Goal: Task Accomplishment & Management: Manage account settings

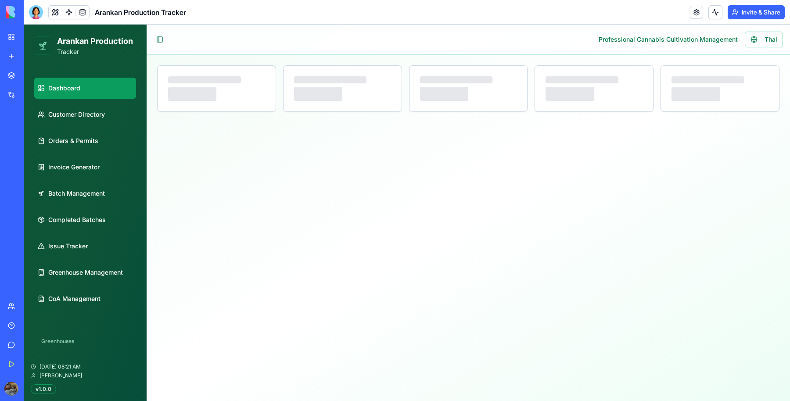
select select "**"
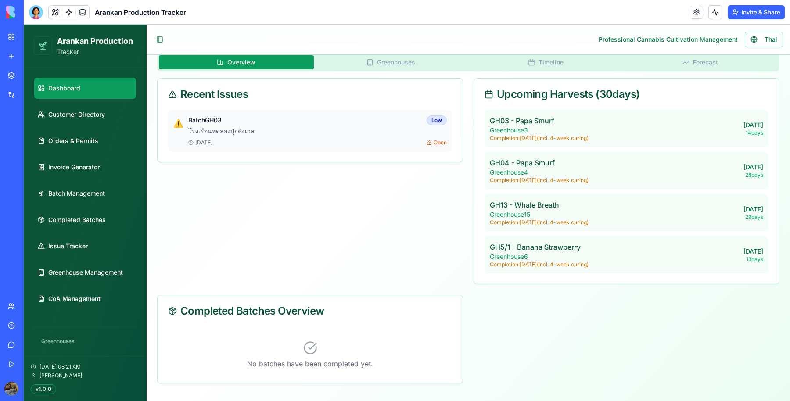
scroll to position [294, 0]
click at [78, 195] on span "Batch Management" at bounding box center [76, 193] width 57 height 9
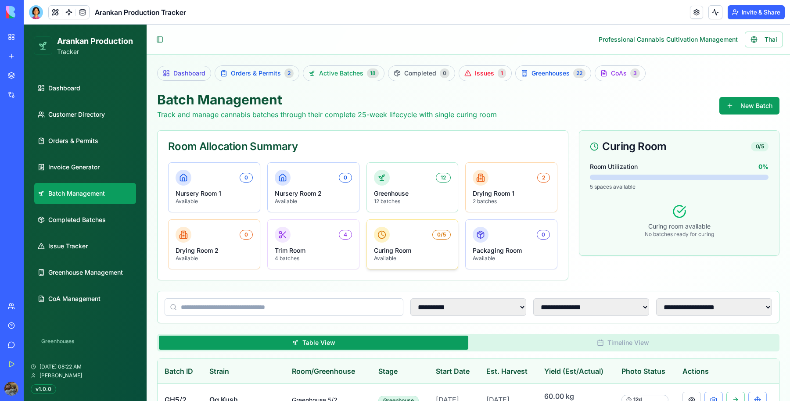
click at [406, 247] on p "Curing Room" at bounding box center [412, 250] width 77 height 9
drag, startPoint x: 404, startPoint y: 240, endPoint x: 401, endPoint y: 262, distance: 22.5
click at [401, 262] on div "0/5 Curing Room Available" at bounding box center [412, 244] width 91 height 49
drag, startPoint x: 324, startPoint y: 235, endPoint x: 305, endPoint y: 261, distance: 32.0
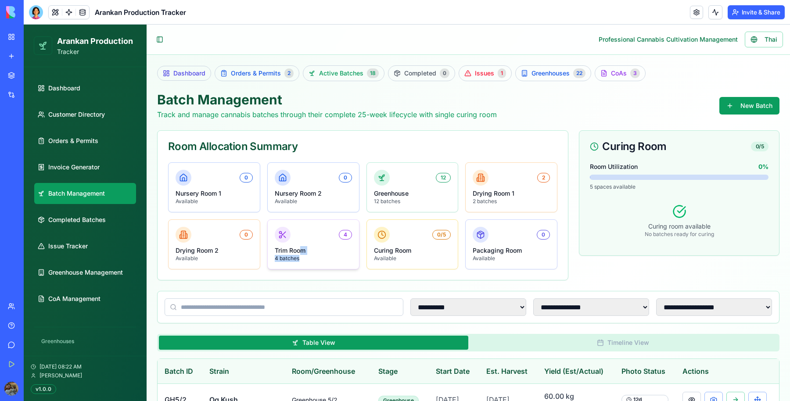
drag, startPoint x: 305, startPoint y: 261, endPoint x: 301, endPoint y: 247, distance: 14.2
click at [301, 247] on div "4 Trim Room 4 batches" at bounding box center [313, 244] width 91 height 49
click at [301, 247] on p "Trim Room" at bounding box center [313, 250] width 77 height 9
click at [35, 20] on header "Arankan Production Tracker Invite & Share" at bounding box center [407, 12] width 766 height 25
click at [38, 10] on div at bounding box center [36, 12] width 14 height 14
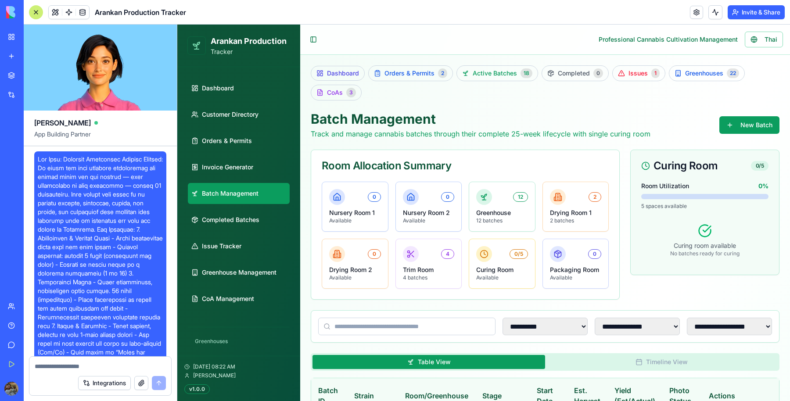
click at [38, 10] on div at bounding box center [36, 12] width 14 height 14
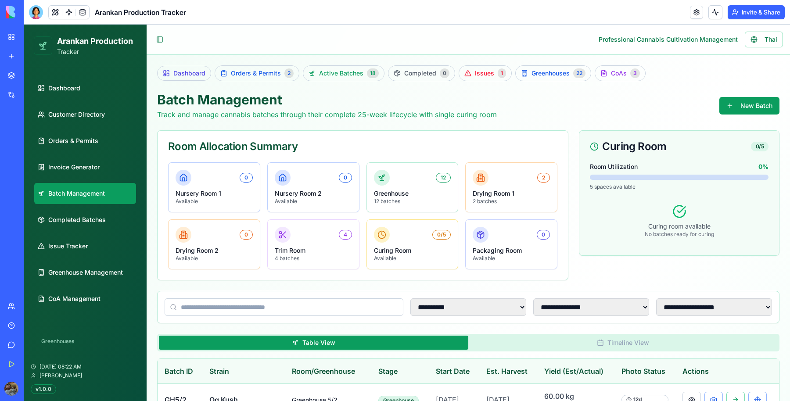
click at [38, 10] on div at bounding box center [36, 12] width 14 height 14
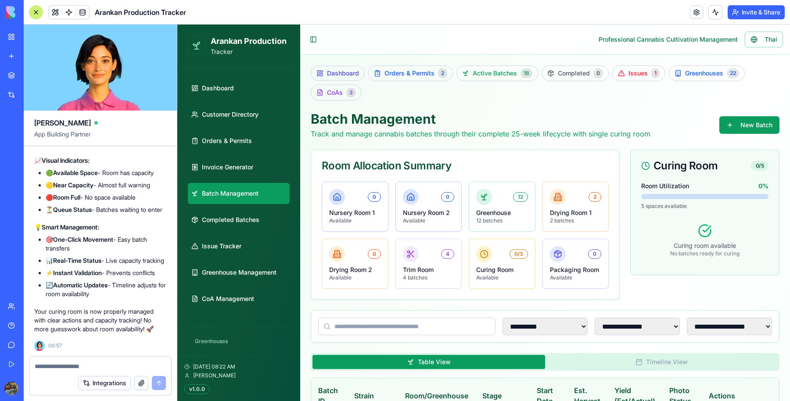
scroll to position [71687, 0]
drag, startPoint x: 73, startPoint y: 230, endPoint x: 132, endPoint y: 237, distance: 59.2
drag, startPoint x: 73, startPoint y: 253, endPoint x: 92, endPoint y: 256, distance: 19.2
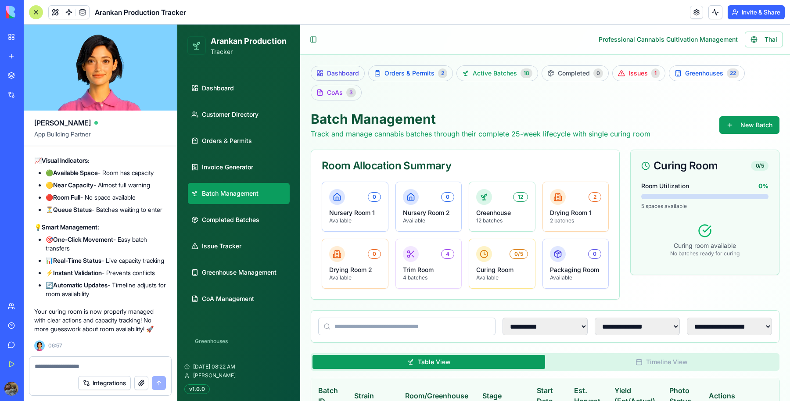
drag, startPoint x: 86, startPoint y: 269, endPoint x: 109, endPoint y: 280, distance: 25.5
click at [476, 255] on div at bounding box center [484, 254] width 16 height 16
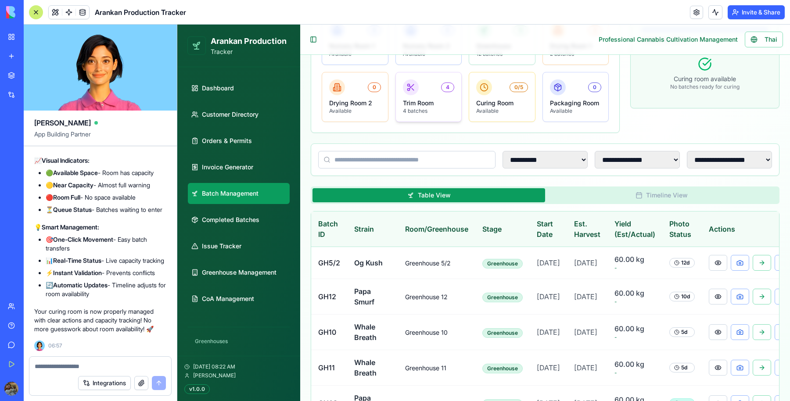
scroll to position [185, 0]
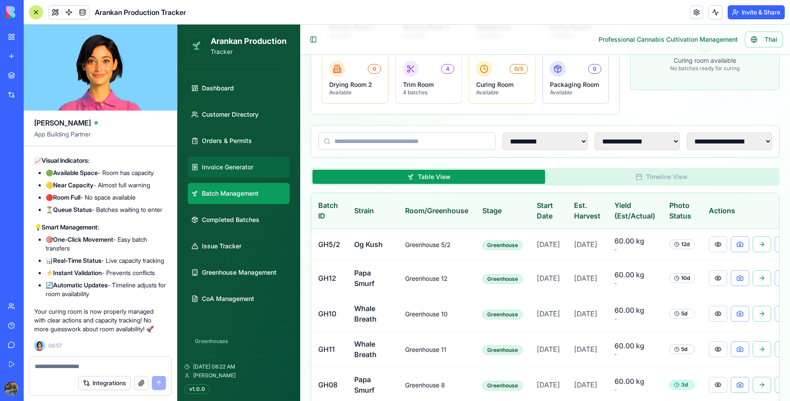
click at [241, 161] on link "Invoice Generator" at bounding box center [239, 167] width 102 height 21
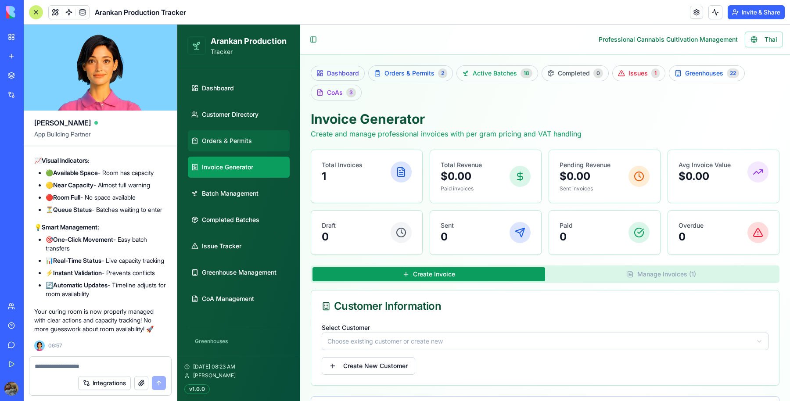
click at [236, 144] on span "Orders & Permits" at bounding box center [227, 141] width 50 height 9
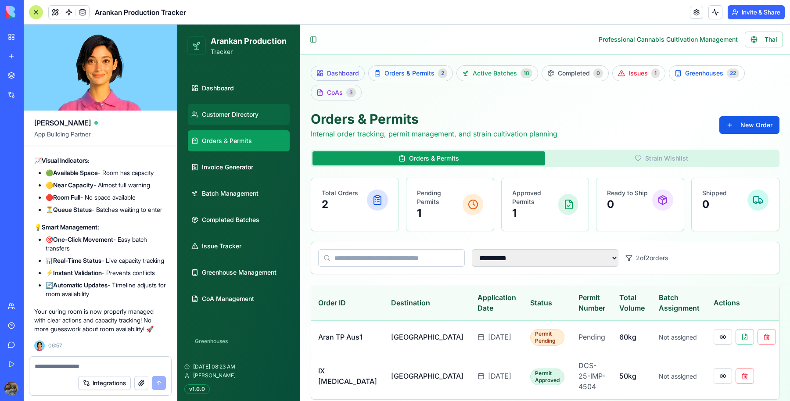
click at [244, 108] on link "Customer Directory" at bounding box center [239, 114] width 102 height 21
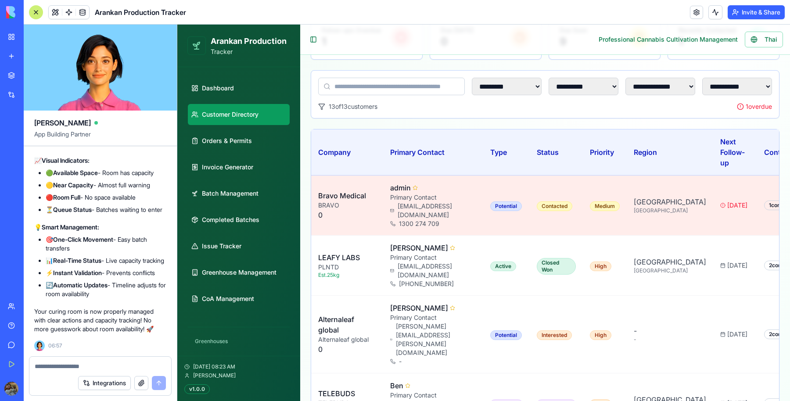
scroll to position [189, 0]
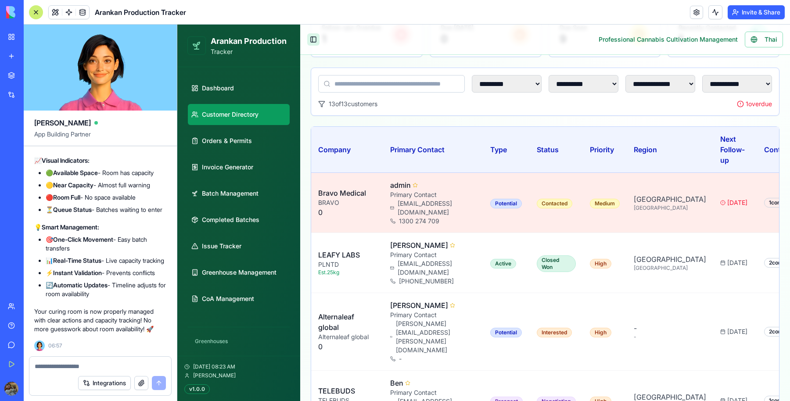
click at [317, 45] on button "Toggle Sidebar" at bounding box center [313, 39] width 12 height 12
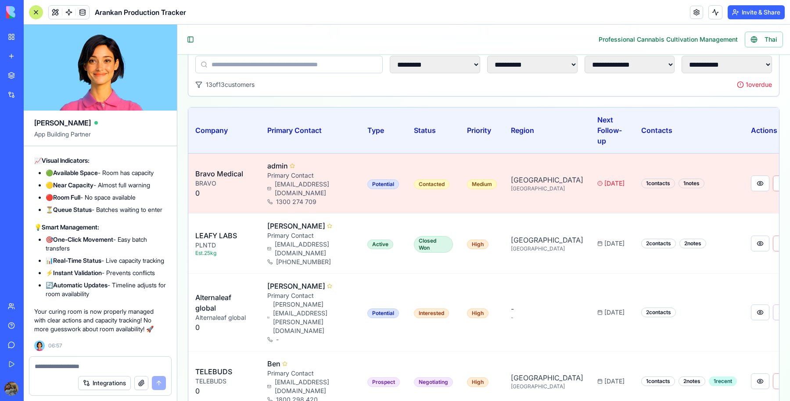
click at [41, 9] on div at bounding box center [36, 12] width 14 height 14
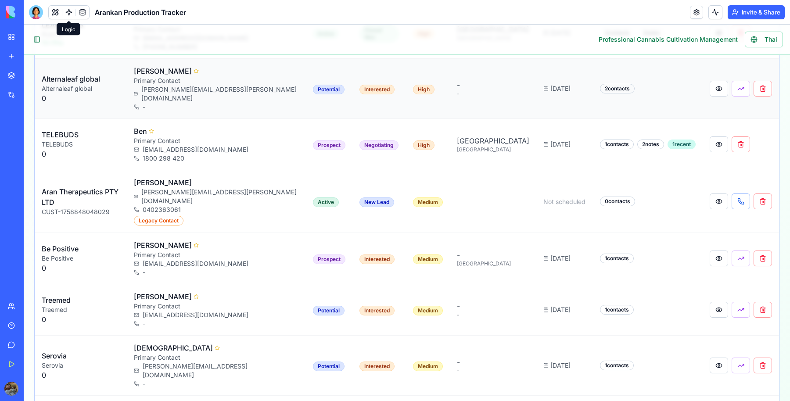
scroll to position [377, 0]
click at [710, 193] on button at bounding box center [719, 201] width 18 height 16
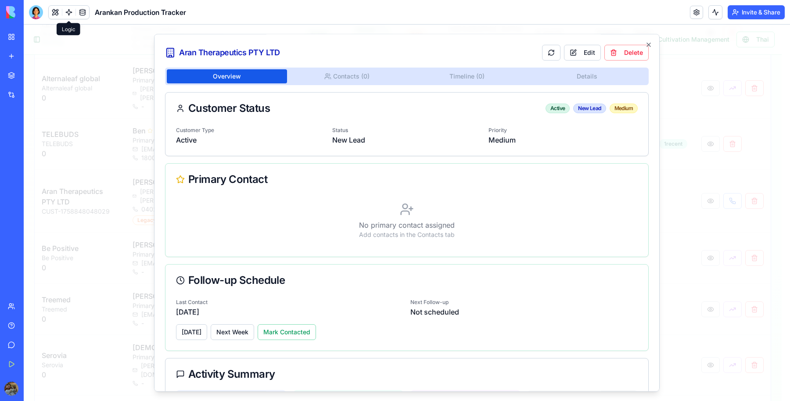
click at [375, 82] on body "**********" at bounding box center [403, 169] width 758 height 1042
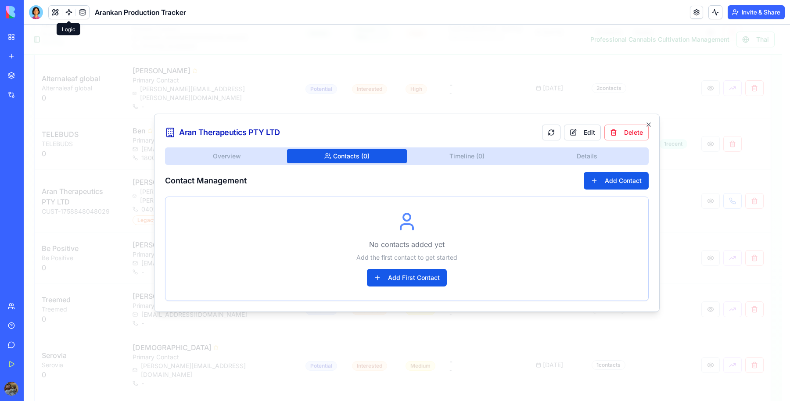
click at [461, 149] on div "Aran Therapeutics PTY LTD Edit Delete Overview Contacts ( 0 ) Timeline ( 0 ) De…" at bounding box center [407, 213] width 506 height 198
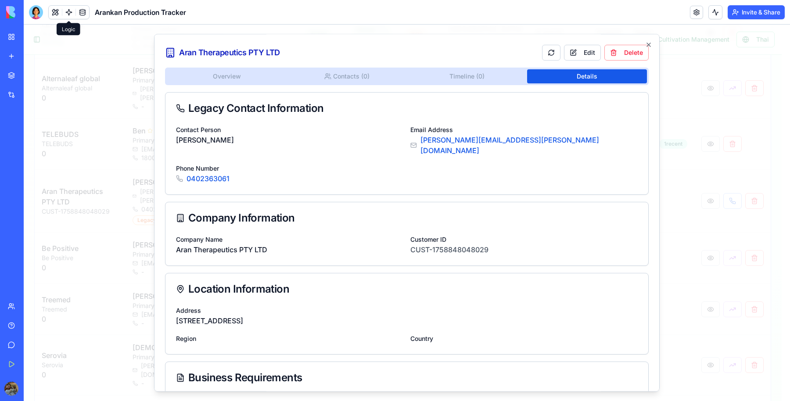
click at [535, 169] on div "Overview Contacts ( 0 ) Timeline ( 0 ) Details Legacy Contact Information Conta…" at bounding box center [407, 261] width 484 height 386
click at [647, 44] on icon "button" at bounding box center [649, 45] width 4 height 4
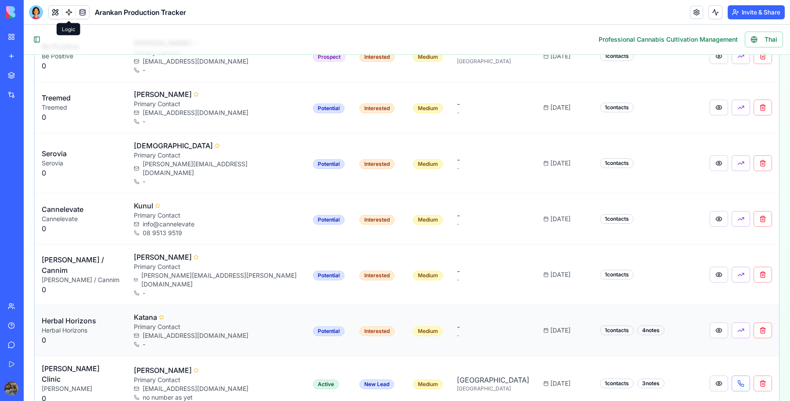
scroll to position [607, 0]
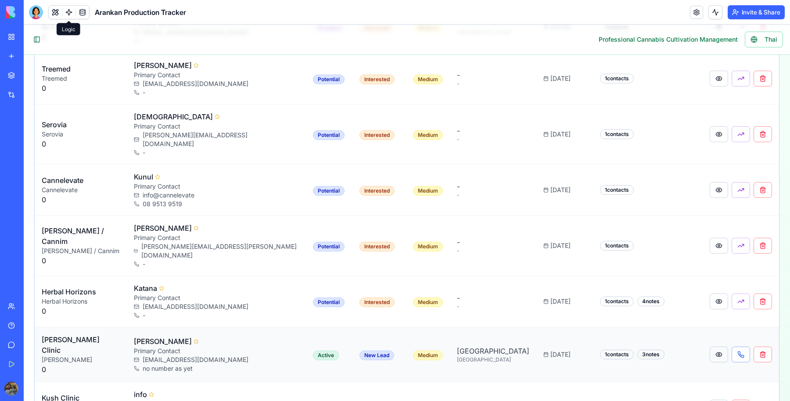
click at [710, 347] on button at bounding box center [719, 355] width 18 height 16
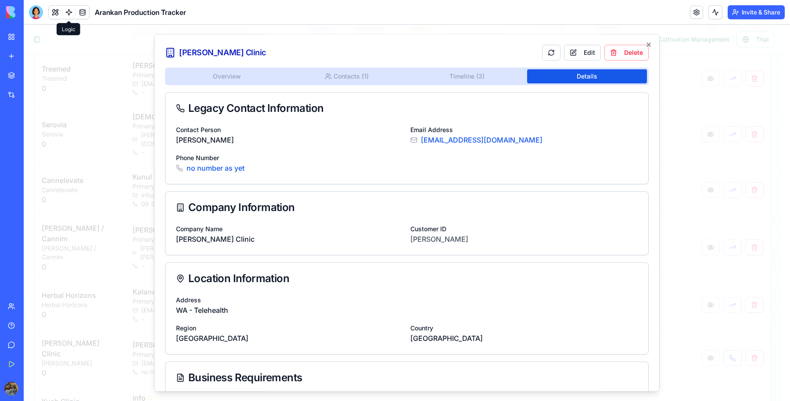
click at [470, 72] on button "Timeline ( 3 )" at bounding box center [467, 76] width 120 height 14
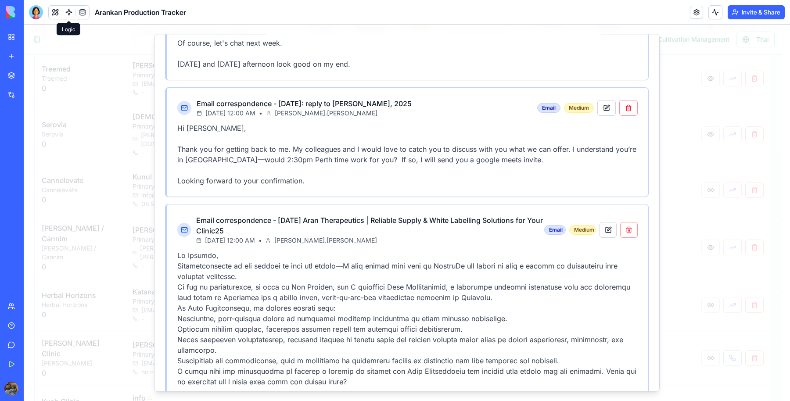
scroll to position [278, 0]
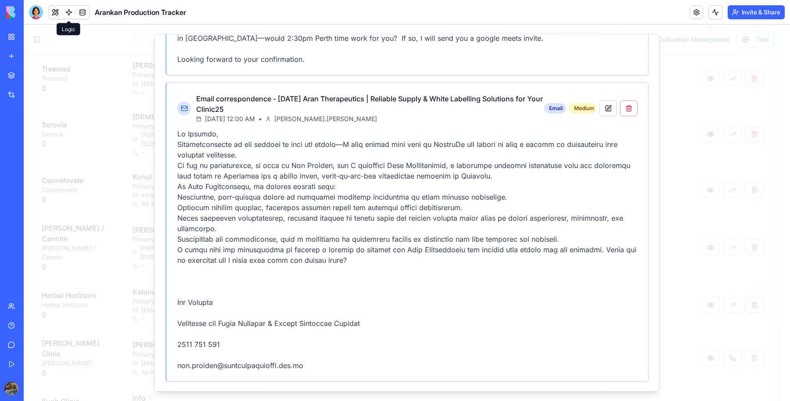
click at [134, 89] on div at bounding box center [407, 213] width 766 height 377
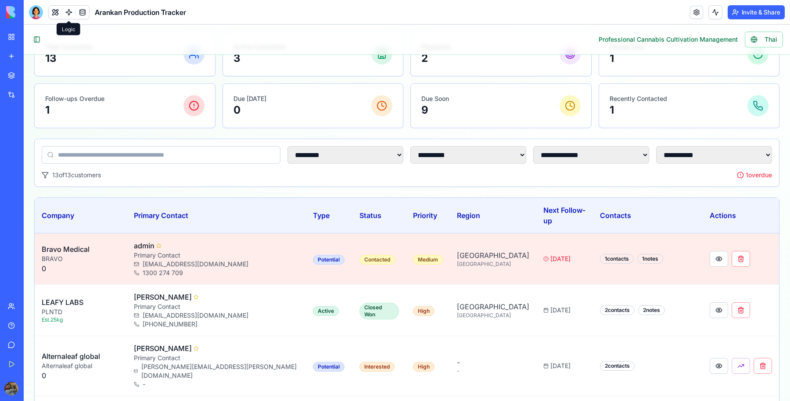
scroll to position [0, 0]
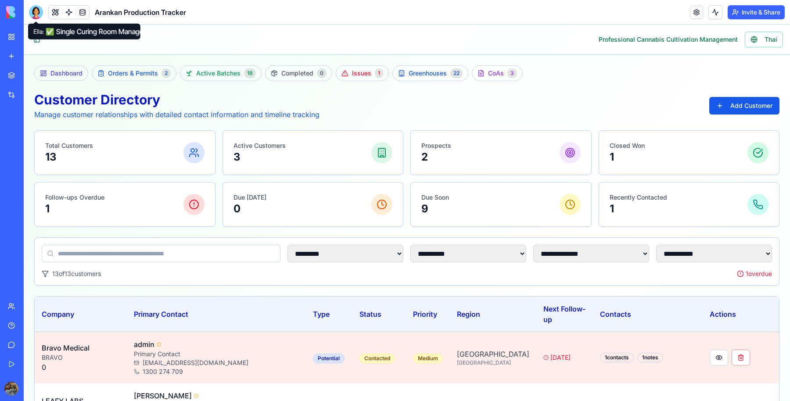
click at [40, 15] on div at bounding box center [36, 12] width 14 height 14
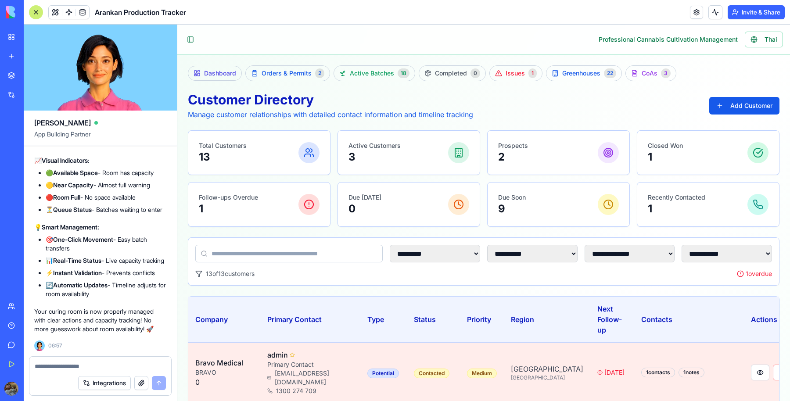
click at [39, 16] on div at bounding box center [36, 12] width 14 height 14
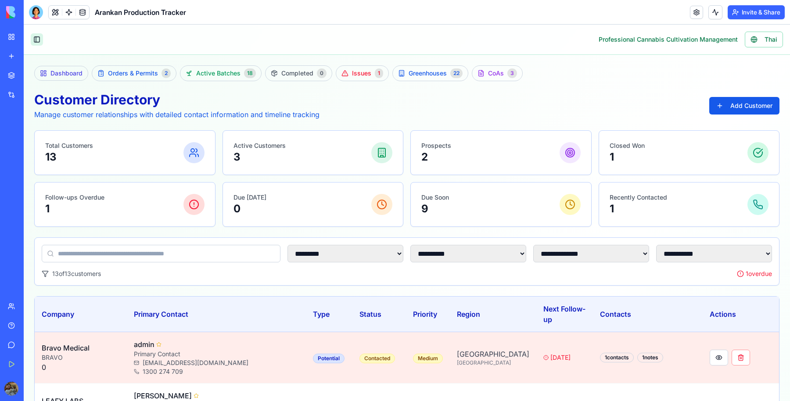
click at [38, 43] on button "Toggle Sidebar" at bounding box center [37, 39] width 12 height 12
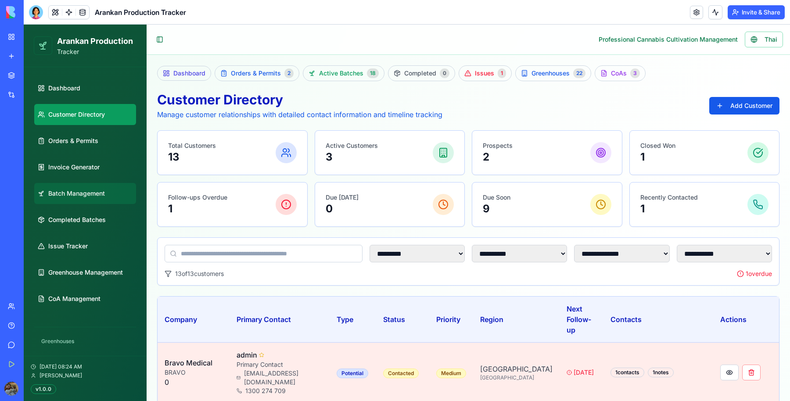
click at [50, 200] on link "Batch Management" at bounding box center [85, 193] width 102 height 21
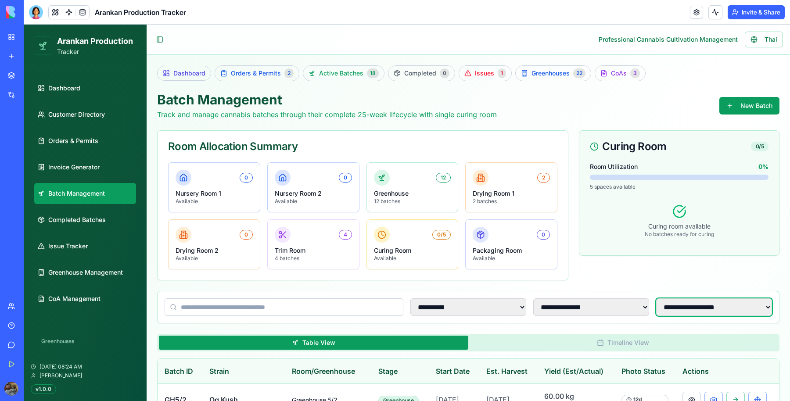
click at [696, 299] on select "**********" at bounding box center [714, 307] width 116 height 18
select select "**********"
click at [656, 298] on select "**********" at bounding box center [714, 307] width 116 height 18
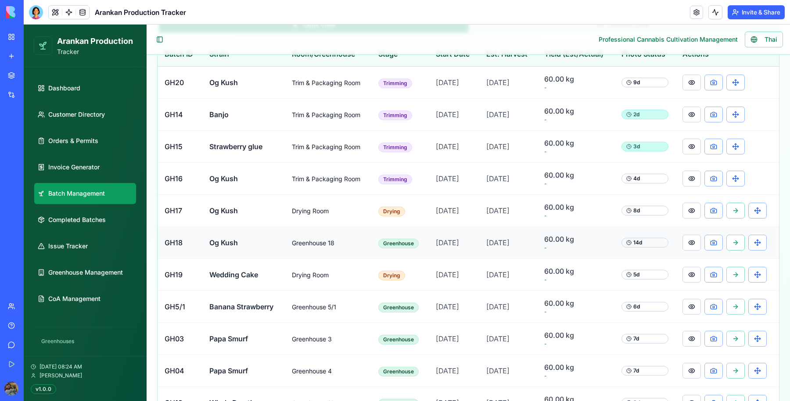
scroll to position [318, 0]
click at [730, 206] on button at bounding box center [735, 210] width 18 height 16
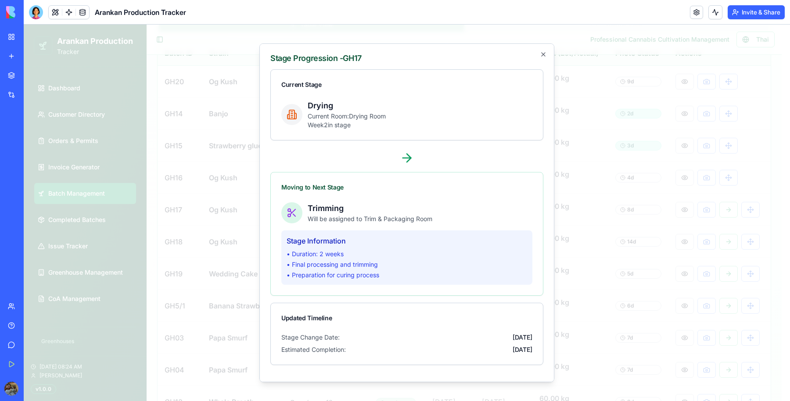
scroll to position [28, 0]
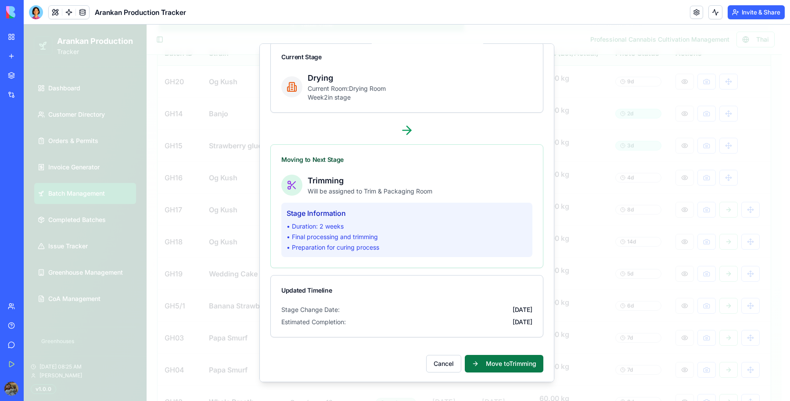
click at [492, 362] on button "Move to Trimming" at bounding box center [504, 364] width 79 height 18
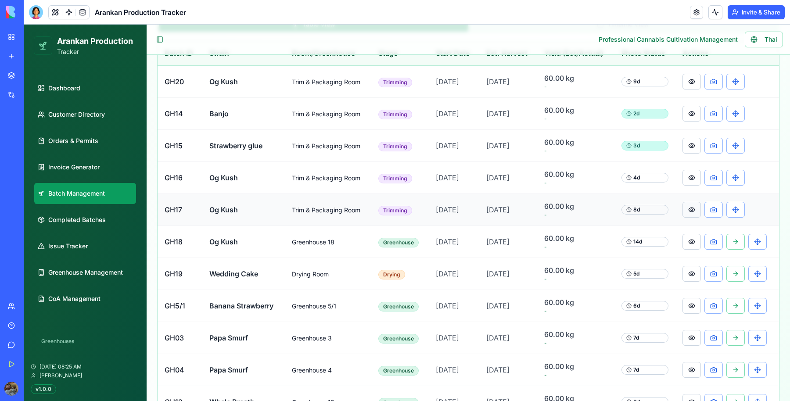
click at [687, 207] on button at bounding box center [692, 210] width 18 height 16
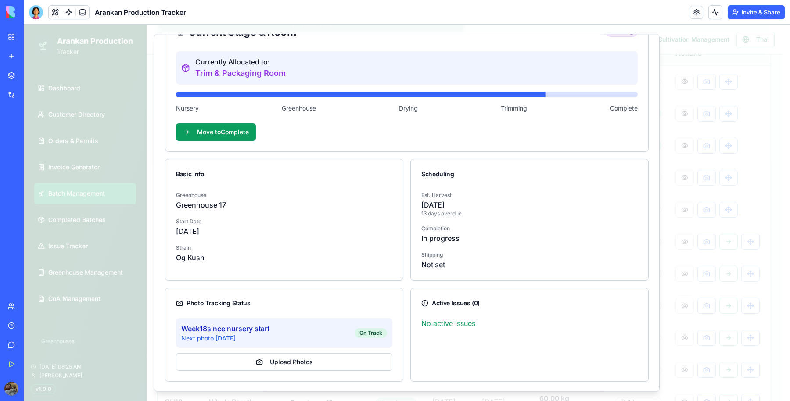
scroll to position [0, 0]
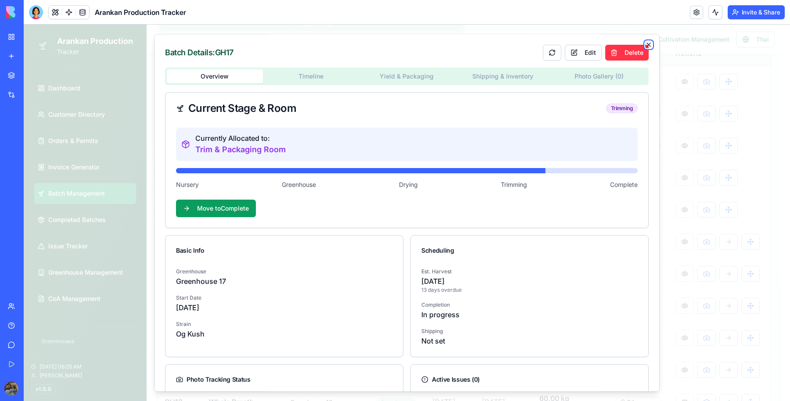
click at [645, 42] on icon "button" at bounding box center [648, 44] width 7 height 7
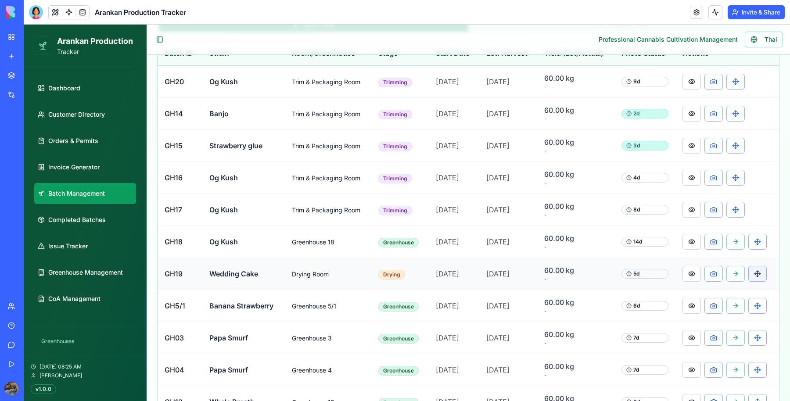
click at [751, 271] on button at bounding box center [757, 274] width 18 height 16
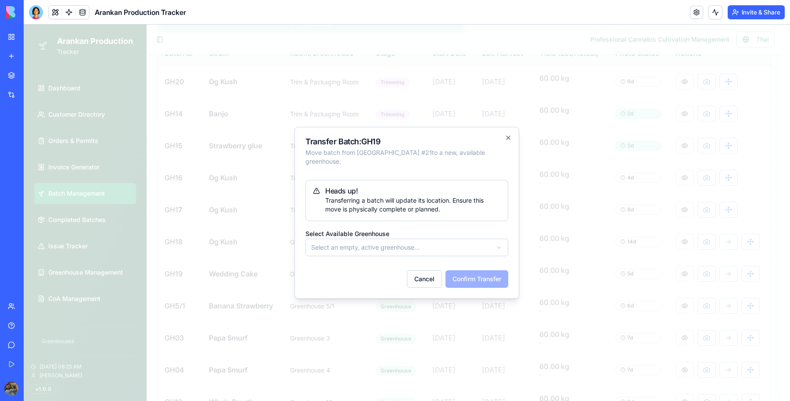
click at [435, 240] on body "Arankan Production Tracker Dashboard Customer Directory Orders & Permits Invoic…" at bounding box center [403, 185] width 758 height 958
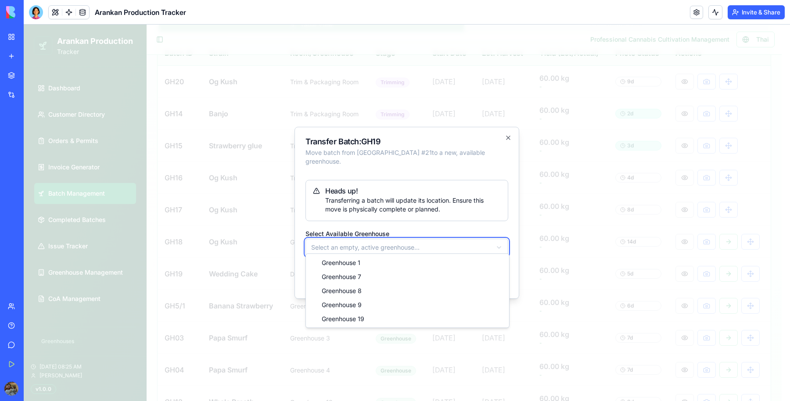
click at [503, 141] on body "Arankan Production Tracker Dashboard Customer Directory Orders & Permits Invoic…" at bounding box center [403, 185] width 758 height 958
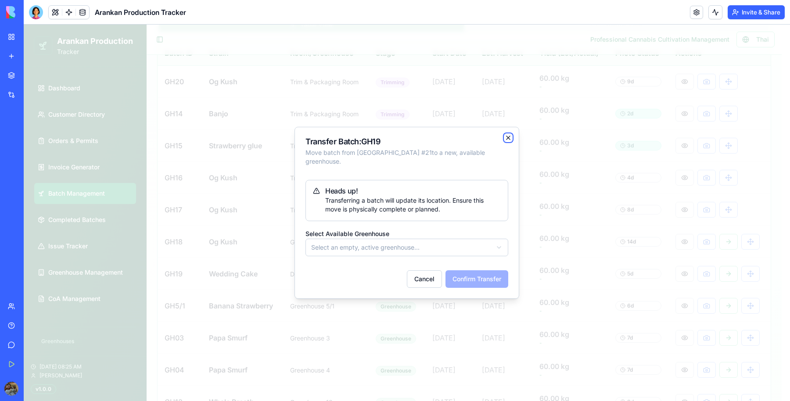
click at [508, 140] on icon "button" at bounding box center [509, 138] width 4 height 4
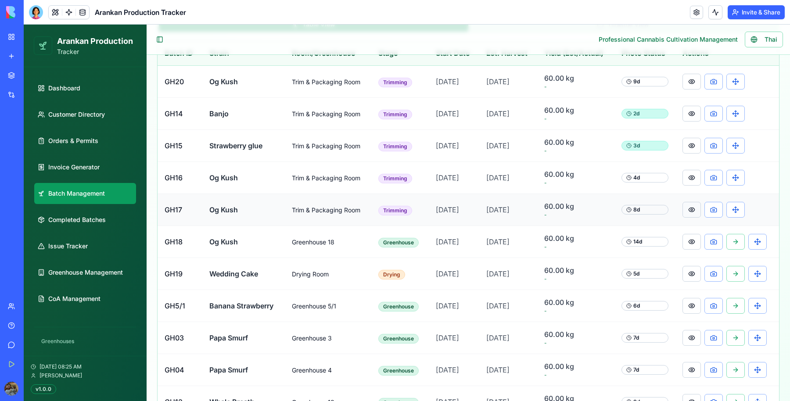
click at [686, 204] on button at bounding box center [692, 210] width 18 height 16
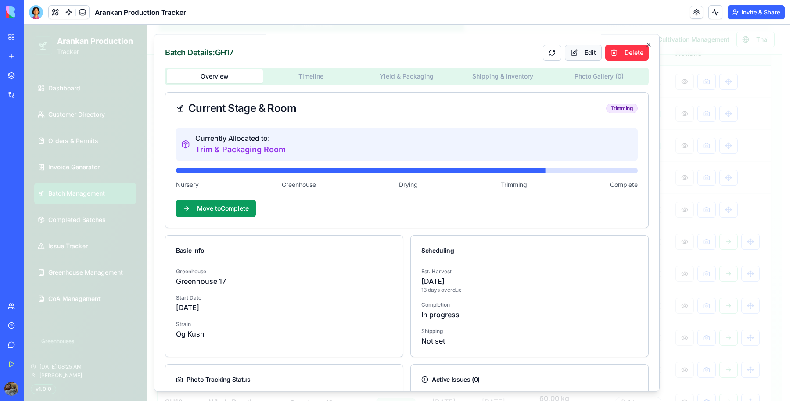
click at [582, 50] on button "Edit" at bounding box center [583, 53] width 37 height 16
click at [489, 84] on div "Overview Timeline Yield & Packaging Shipping & Inventory Photo Gallery ( 0 )" at bounding box center [407, 77] width 484 height 18
click at [488, 79] on button "Shipping & Inventory" at bounding box center [503, 76] width 96 height 14
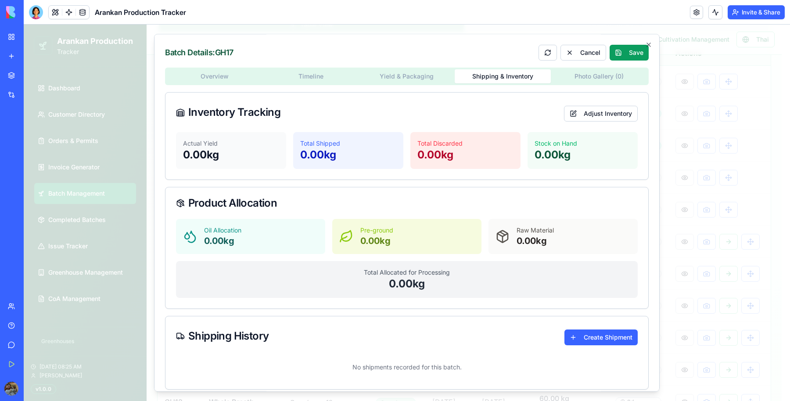
click at [410, 78] on body "Arankan Production Tracker Dashboard Customer Directory Orders & Permits Invoic…" at bounding box center [403, 185] width 758 height 958
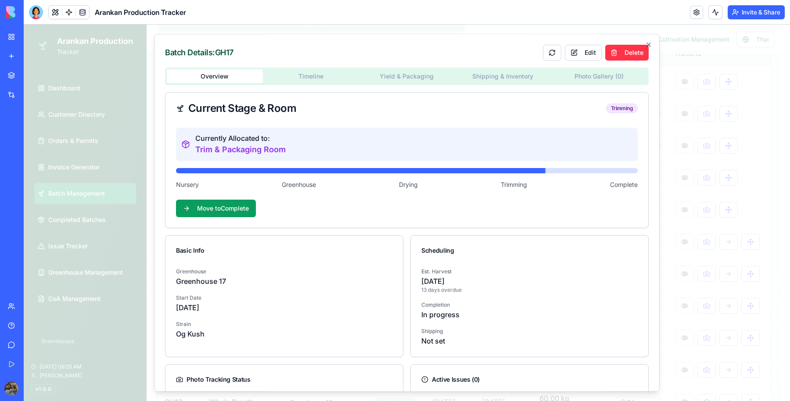
click at [332, 82] on body "Arankan Production Tracker Dashboard Customer Directory Orders & Permits Invoic…" at bounding box center [403, 185] width 758 height 958
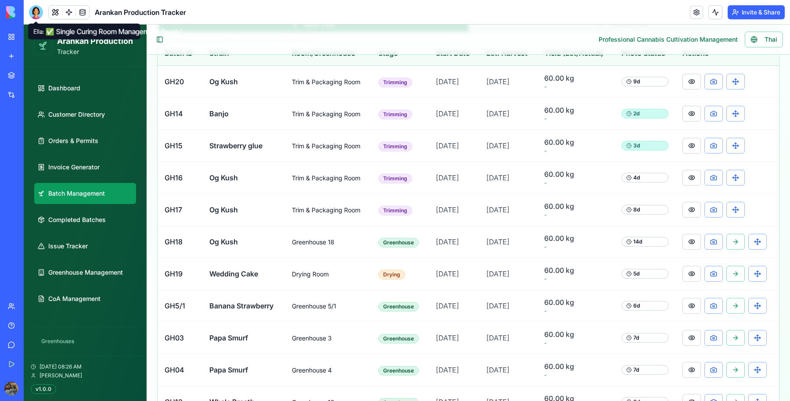
click at [41, 11] on div at bounding box center [36, 12] width 14 height 14
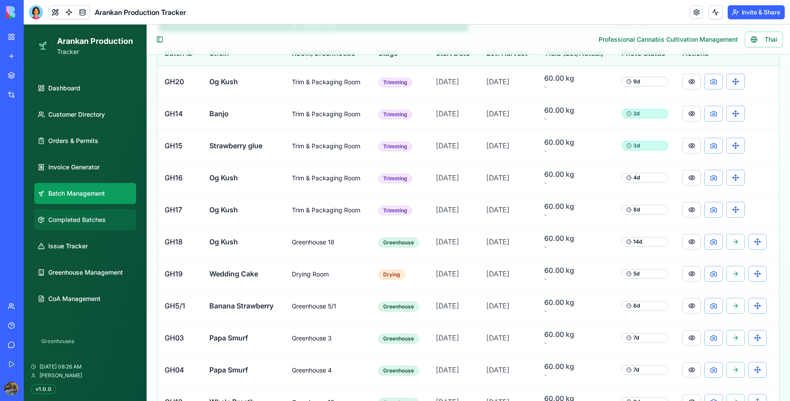
click at [96, 224] on link "Completed Batches" at bounding box center [85, 219] width 102 height 21
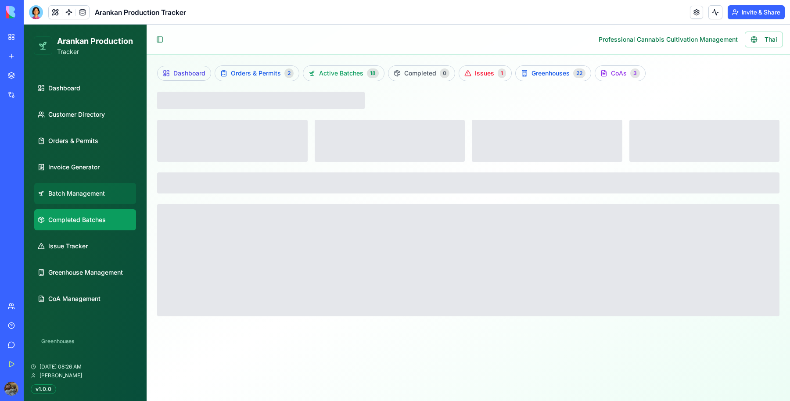
click at [100, 196] on span "Batch Management" at bounding box center [76, 193] width 57 height 9
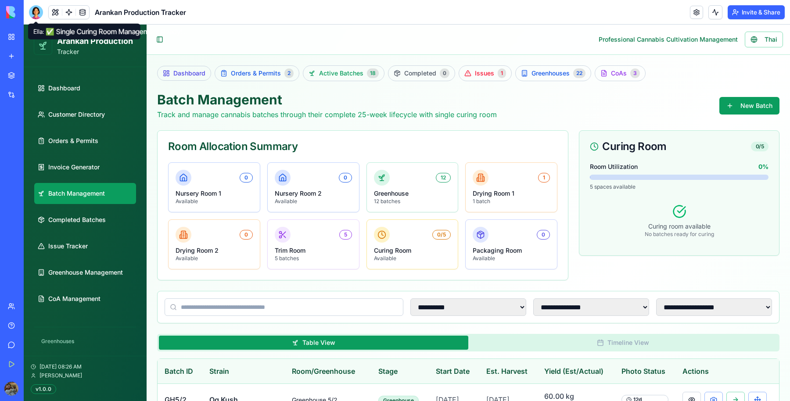
click at [36, 18] on div at bounding box center [36, 12] width 14 height 14
click at [36, 6] on div at bounding box center [36, 12] width 14 height 14
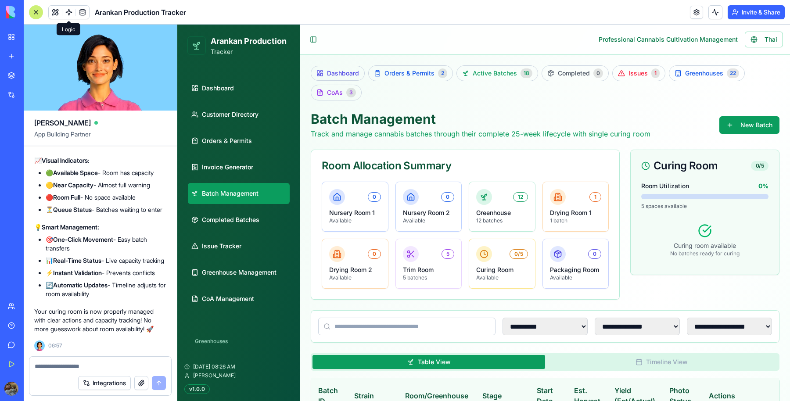
click at [61, 363] on textarea at bounding box center [100, 366] width 131 height 9
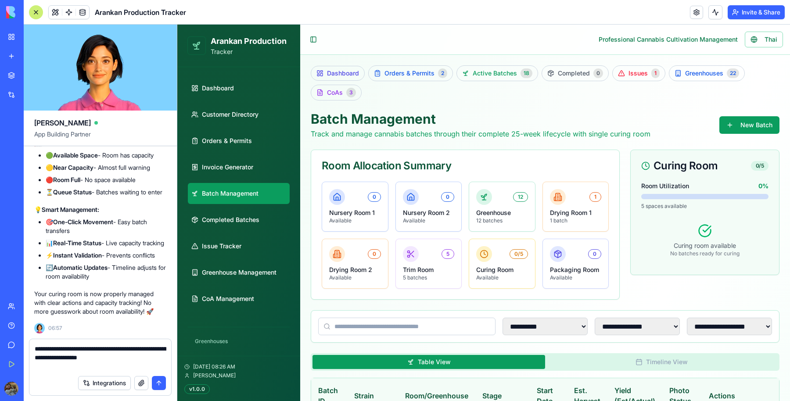
type textarea "**********"
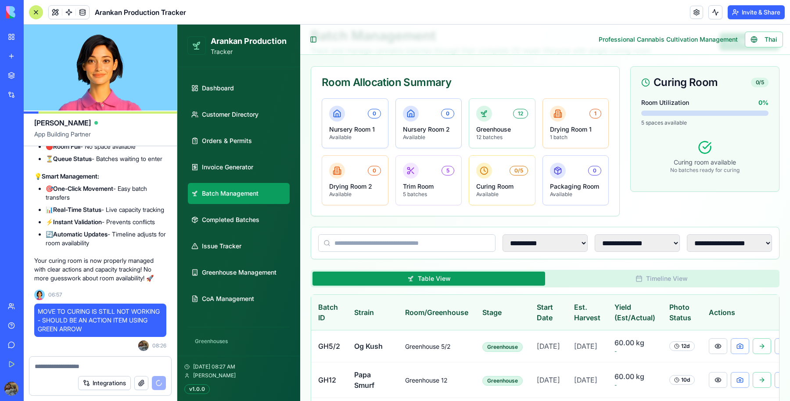
scroll to position [83, 0]
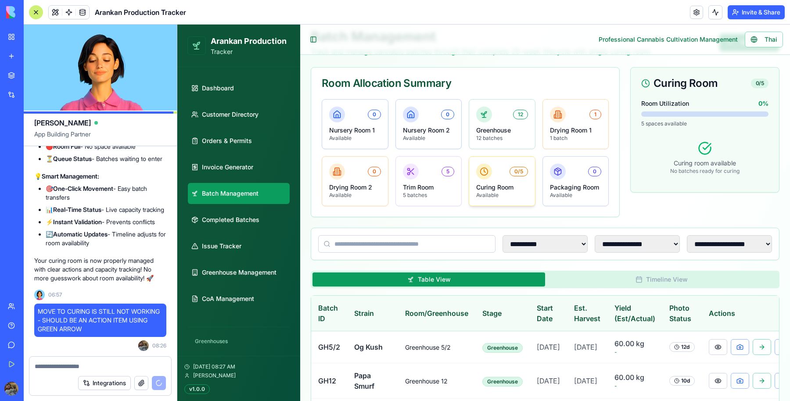
click at [497, 195] on p "Available" at bounding box center [502, 195] width 52 height 7
click at [403, 183] on p "Trim Room" at bounding box center [429, 187] width 52 height 9
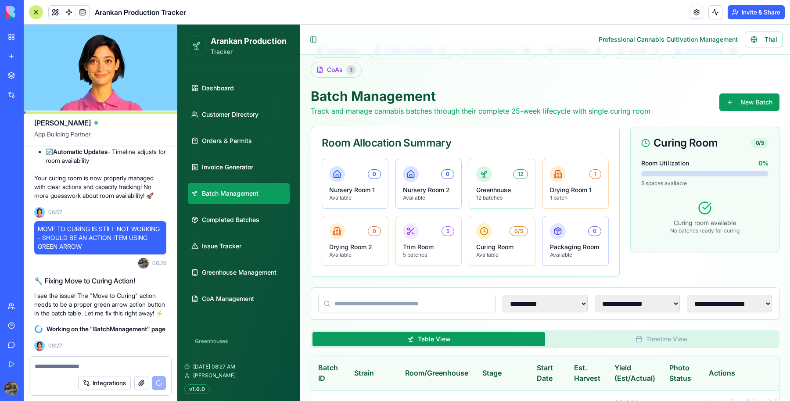
scroll to position [16, 0]
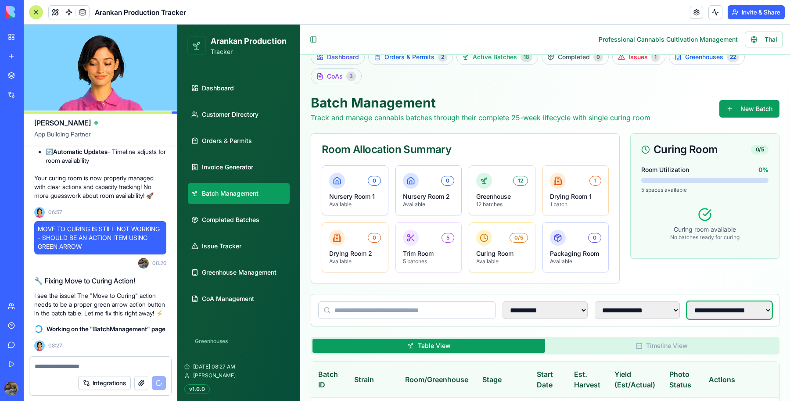
click at [711, 303] on select "**********" at bounding box center [729, 311] width 85 height 18
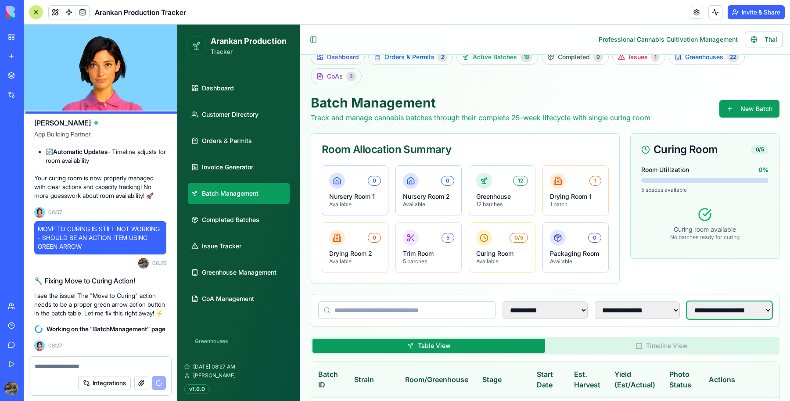
select select "**********"
click at [687, 302] on select "**********" at bounding box center [729, 311] width 85 height 18
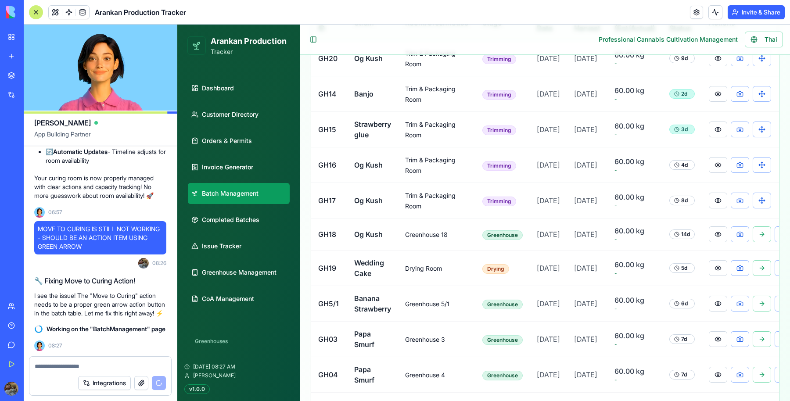
scroll to position [374, 0]
